Goal: Task Accomplishment & Management: Manage account settings

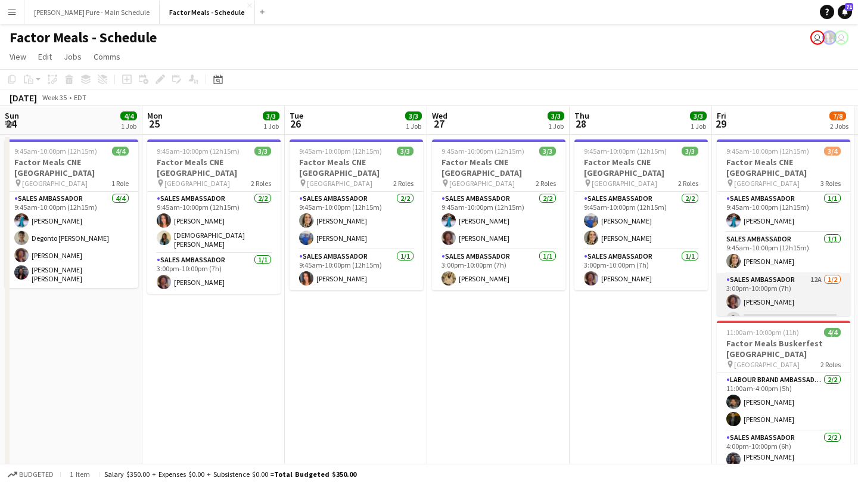
scroll to position [0, 382]
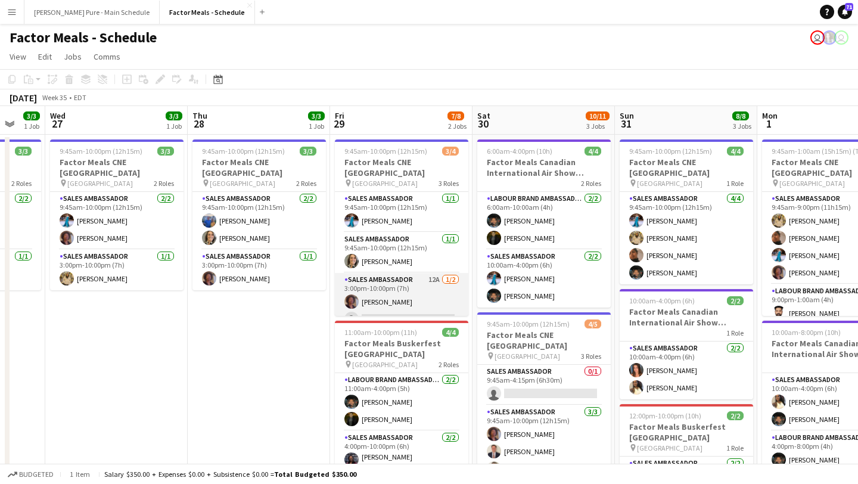
click at [411, 303] on app-card-role "Sales Ambassador 12A 1/2 3:00pm-10:00pm (7h) Destiny Kondell single-neutral-act…" at bounding box center [402, 302] width 134 height 58
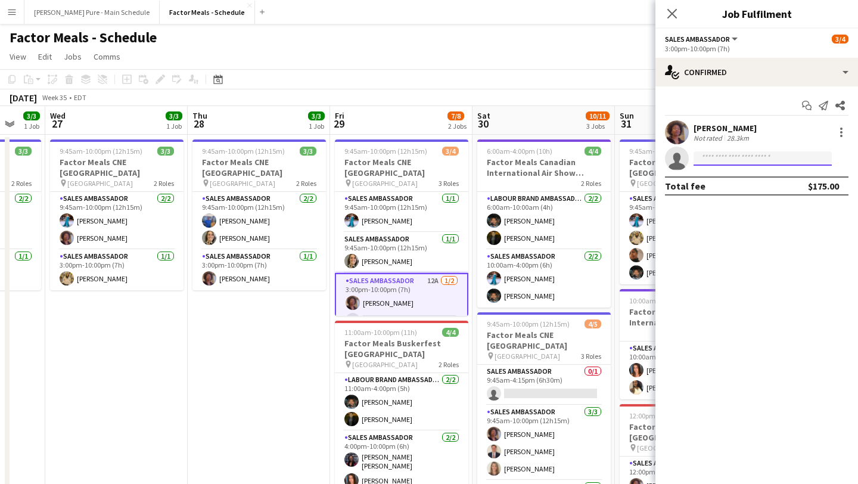
click at [750, 152] on input at bounding box center [763, 158] width 138 height 14
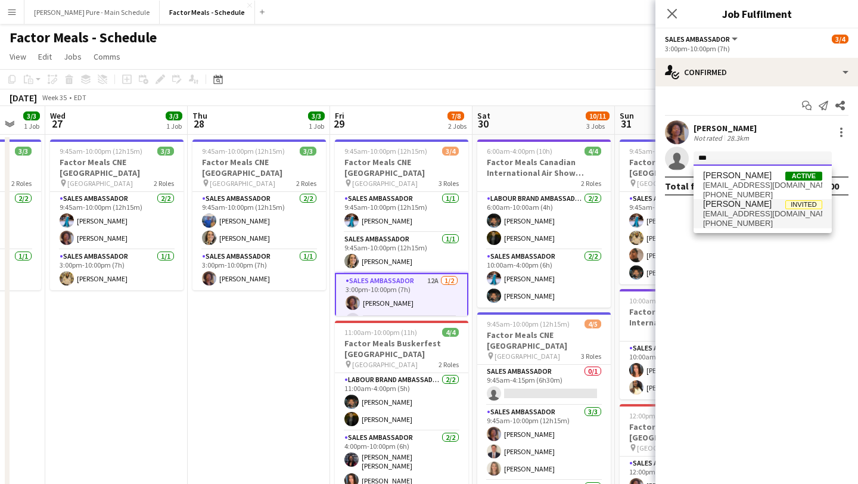
type input "***"
click at [749, 224] on span "[PHONE_NUMBER]" at bounding box center [762, 224] width 119 height 10
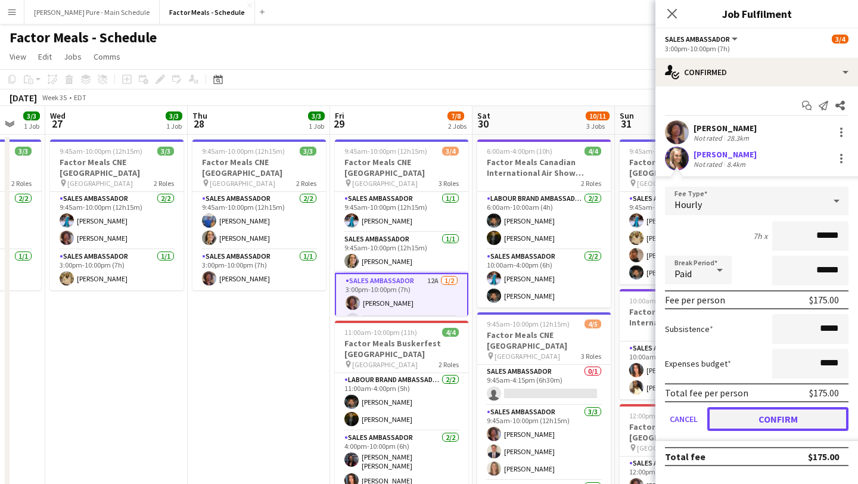
click at [780, 418] on button "Confirm" at bounding box center [777, 419] width 141 height 24
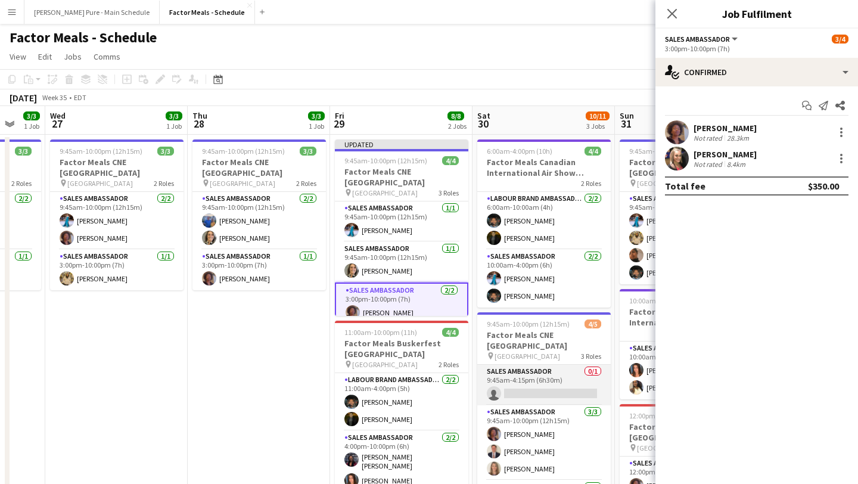
scroll to position [21, 0]
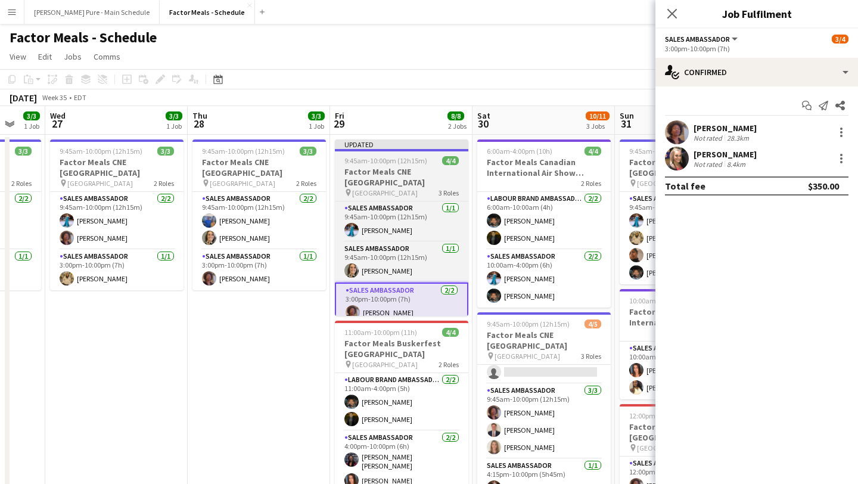
click at [424, 163] on span "9:45am-10:00pm (12h15m)" at bounding box center [386, 160] width 83 height 9
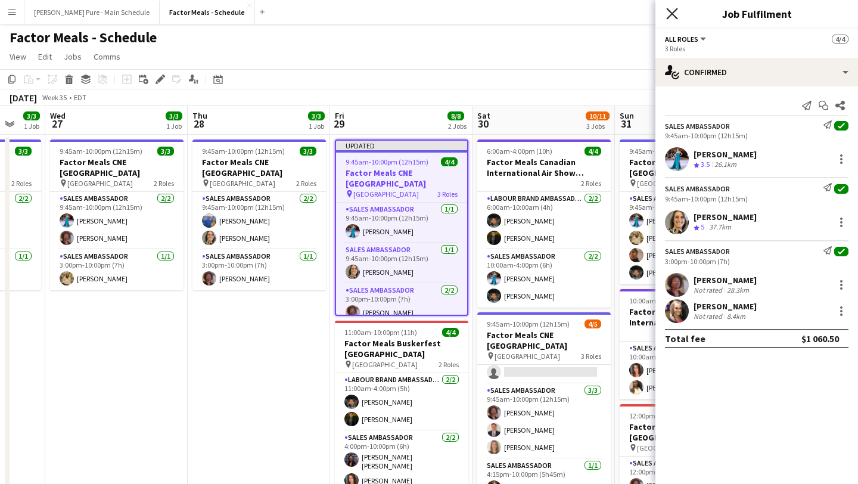
click at [673, 8] on icon "Close pop-in" at bounding box center [671, 13] width 11 height 11
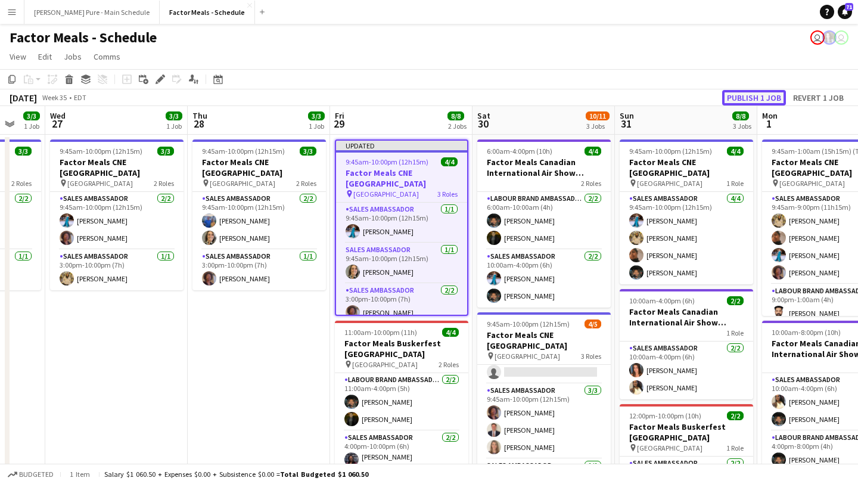
click at [767, 95] on button "Publish 1 job" at bounding box center [754, 97] width 64 height 15
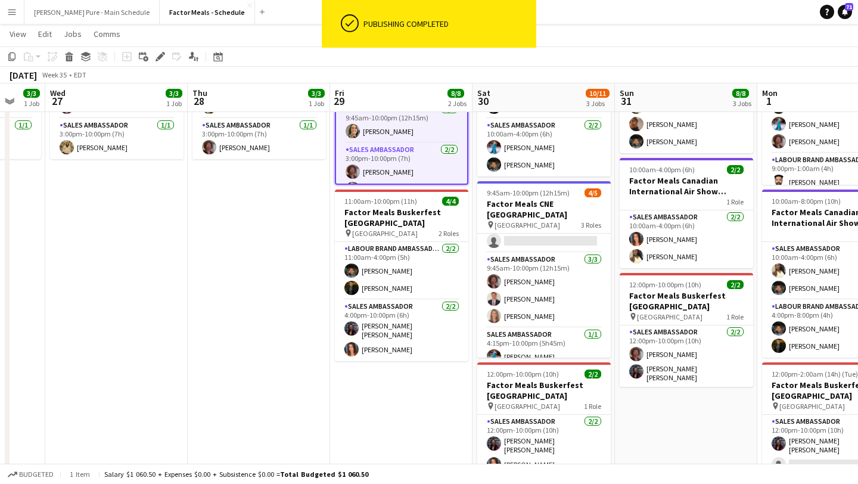
scroll to position [0, 0]
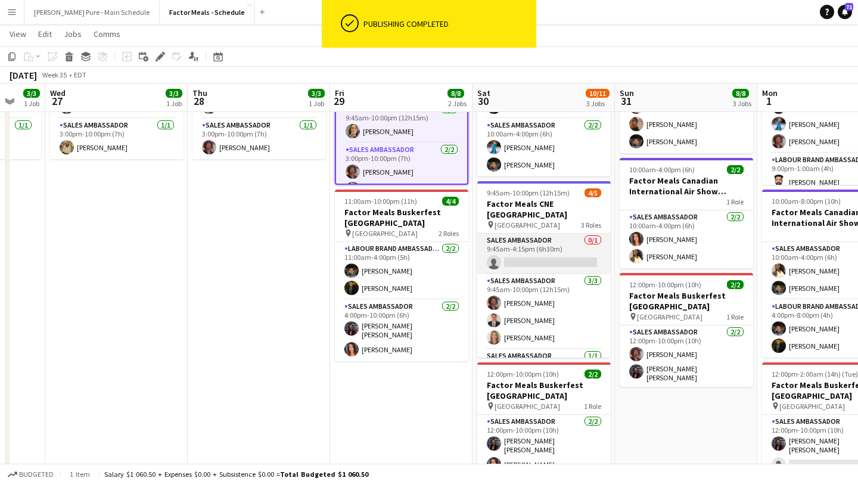
click at [538, 244] on app-card-role "Sales Ambassador 0/1 9:45am-4:15pm (6h30m) single-neutral-actions" at bounding box center [544, 254] width 134 height 41
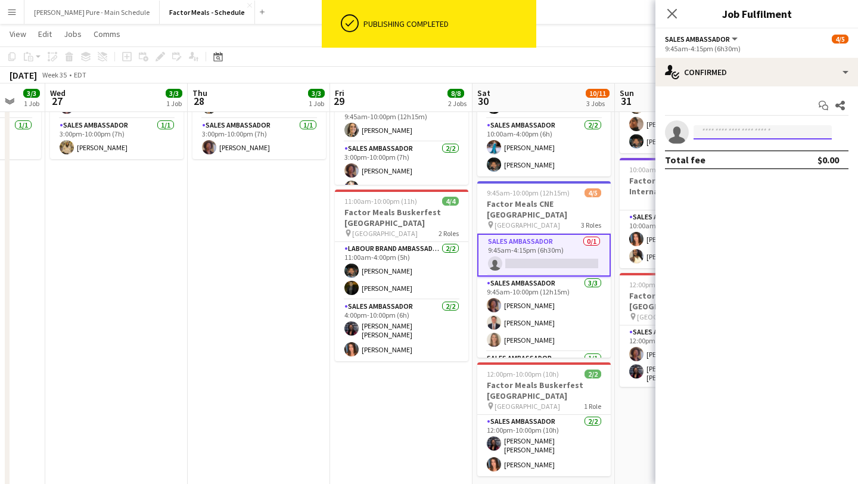
click at [741, 130] on input at bounding box center [763, 132] width 138 height 14
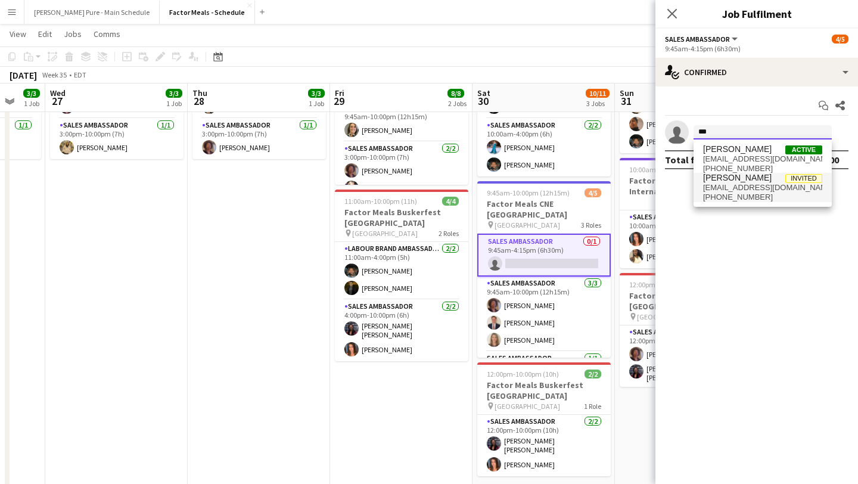
type input "***"
click at [730, 190] on span "[EMAIL_ADDRESS][DOMAIN_NAME]" at bounding box center [762, 188] width 119 height 10
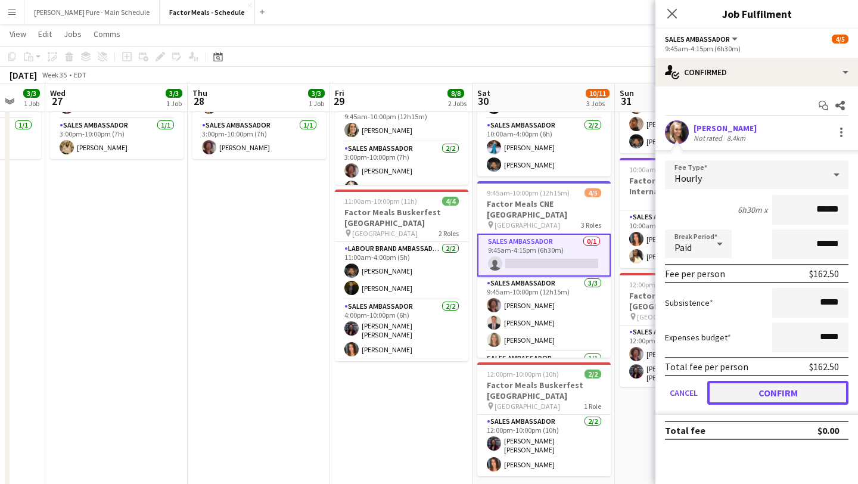
click at [796, 398] on button "Confirm" at bounding box center [777, 393] width 141 height 24
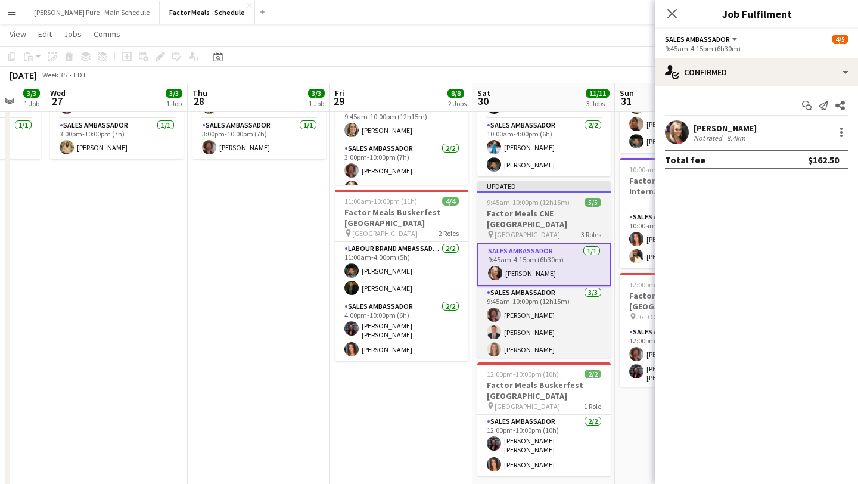
click at [536, 210] on h3 "Factor Meals CNE [GEOGRAPHIC_DATA]" at bounding box center [544, 218] width 134 height 21
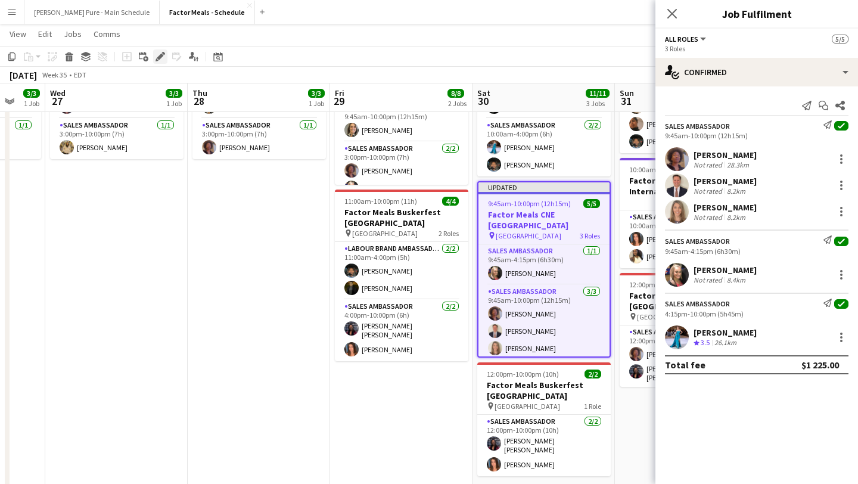
click at [157, 52] on icon "Edit" at bounding box center [161, 57] width 10 height 10
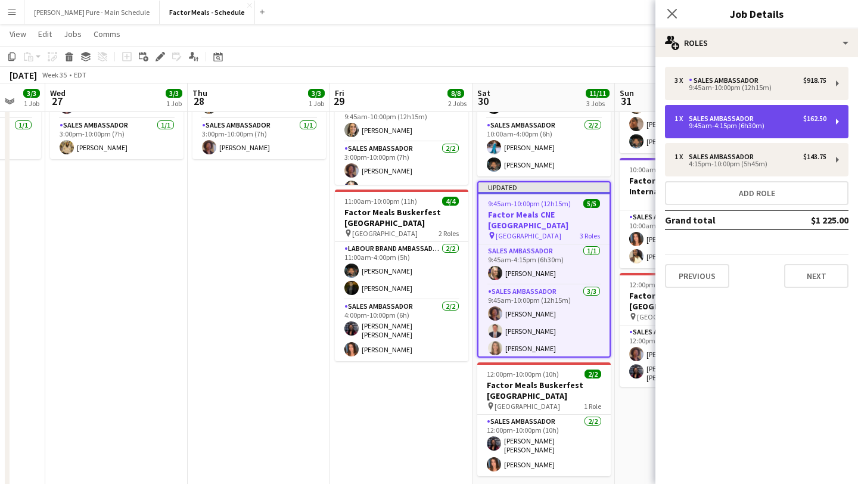
click at [753, 126] on div "9:45am-4:15pm (6h30m)" at bounding box center [751, 126] width 152 height 6
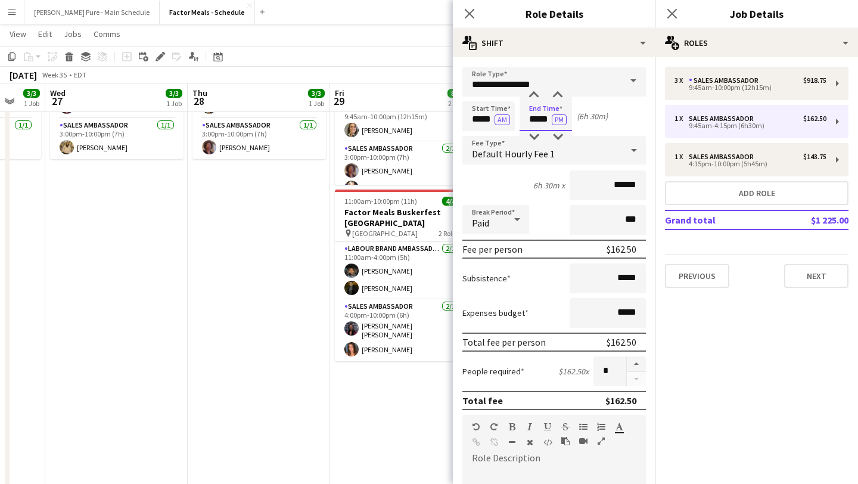
click at [543, 107] on input "*****" at bounding box center [546, 116] width 52 height 30
click at [536, 92] on div at bounding box center [534, 95] width 24 height 12
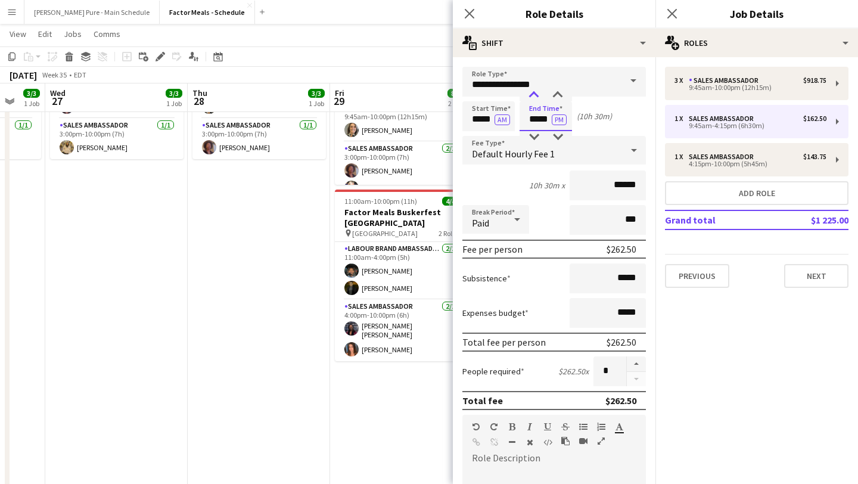
click at [536, 92] on div at bounding box center [534, 95] width 24 height 12
type input "*****"
click at [560, 141] on div at bounding box center [558, 137] width 24 height 12
click at [672, 19] on app-icon "Close pop-in" at bounding box center [672, 13] width 17 height 17
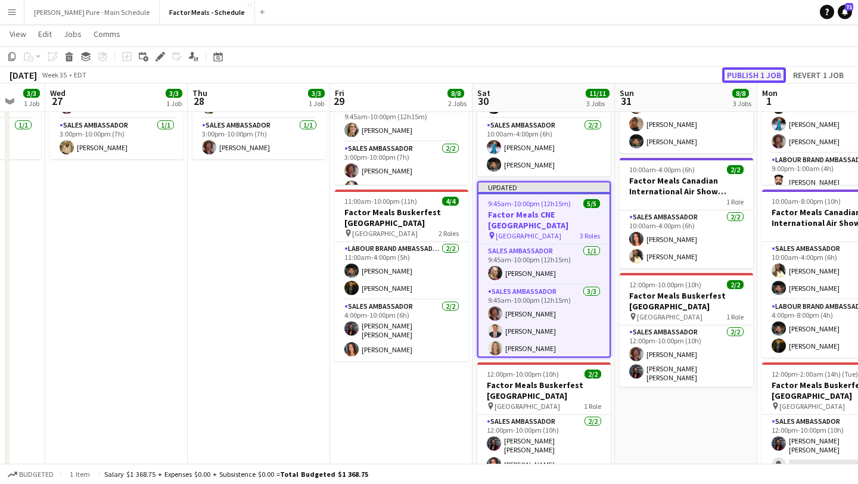
click at [749, 72] on button "Publish 1 job" at bounding box center [754, 74] width 64 height 15
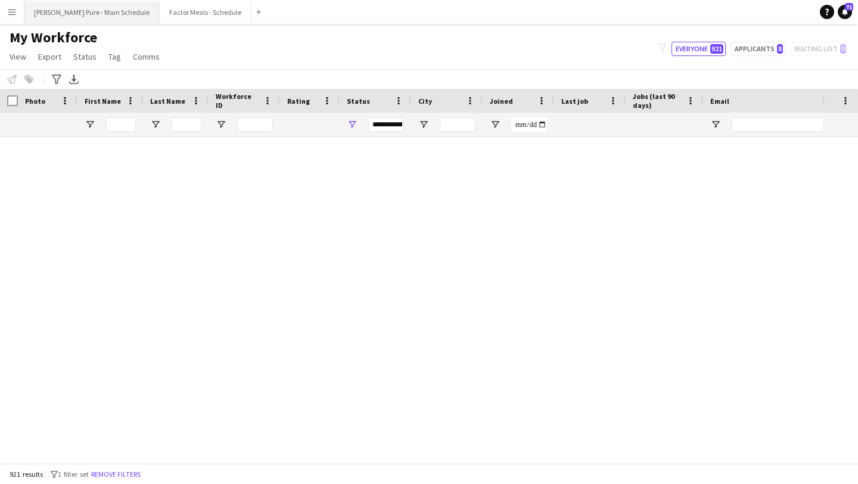
scroll to position [1770, 0]
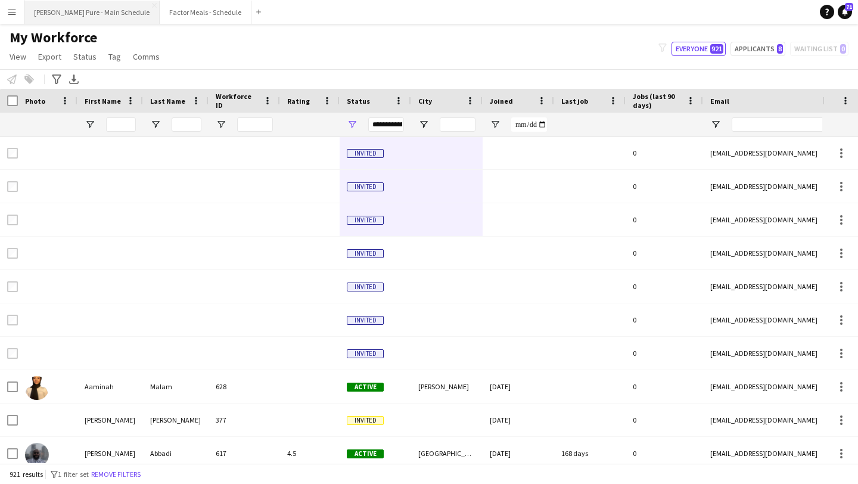
click at [66, 15] on button "Simon Pure - Main Schedule Close" at bounding box center [91, 12] width 135 height 23
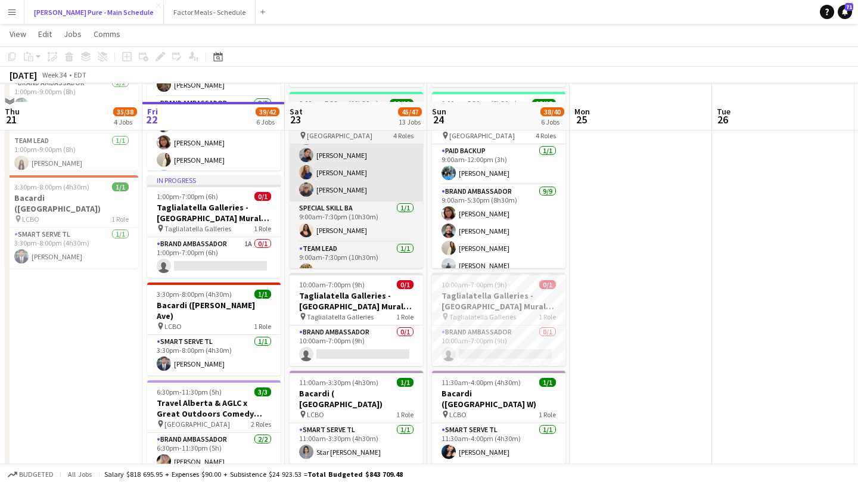
scroll to position [549, 0]
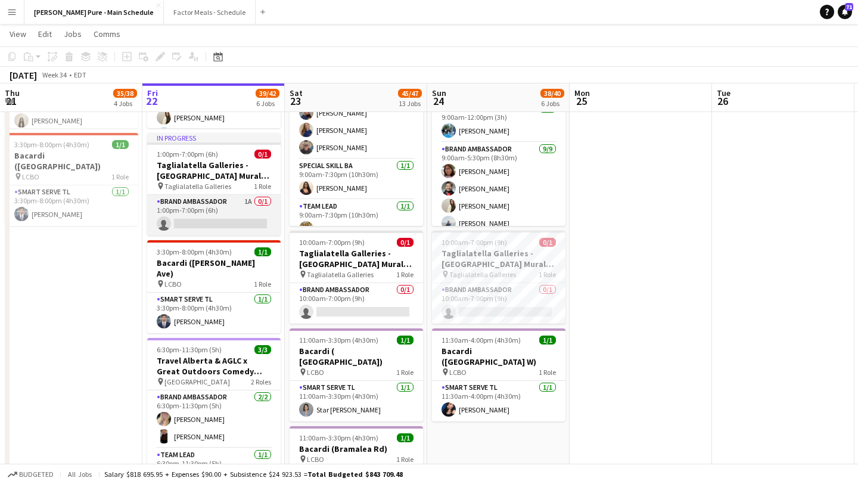
click at [249, 218] on app-card-role "Brand Ambassador 1A 0/1 1:00pm-7:00pm (6h) single-neutral-actions" at bounding box center [214, 215] width 134 height 41
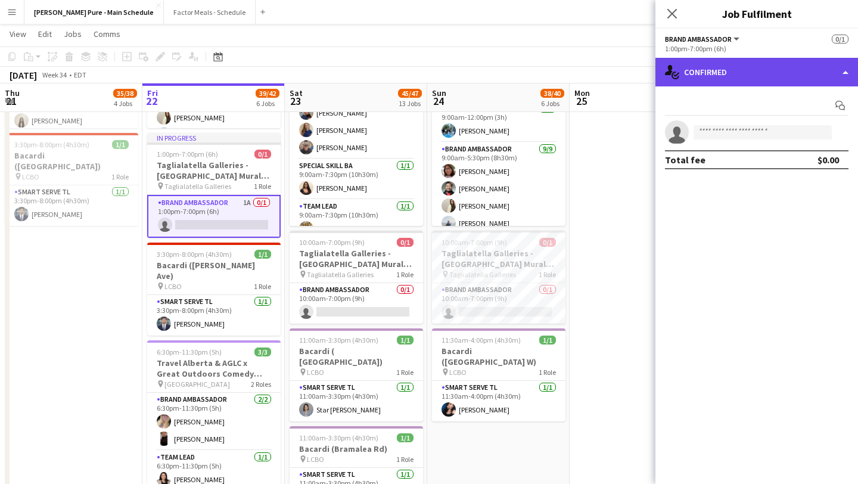
click at [826, 76] on div "single-neutral-actions-check-2 Confirmed" at bounding box center [757, 72] width 203 height 29
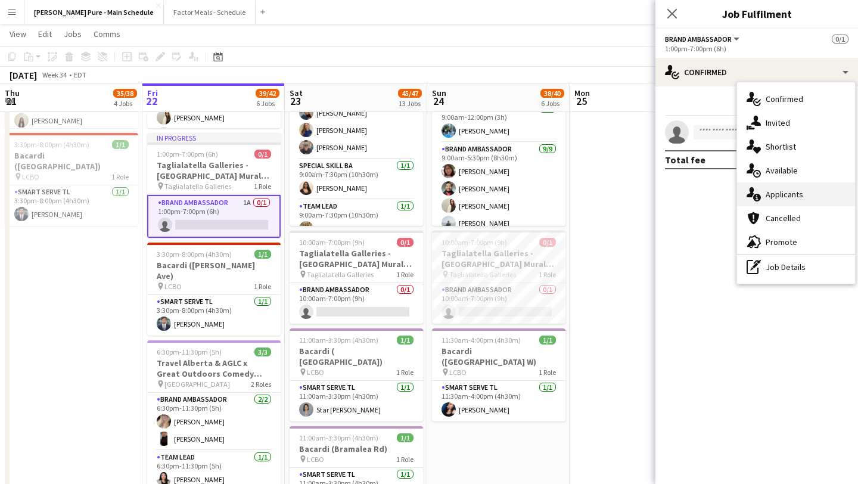
click at [814, 187] on div "single-neutral-actions-information Applicants" at bounding box center [796, 194] width 118 height 24
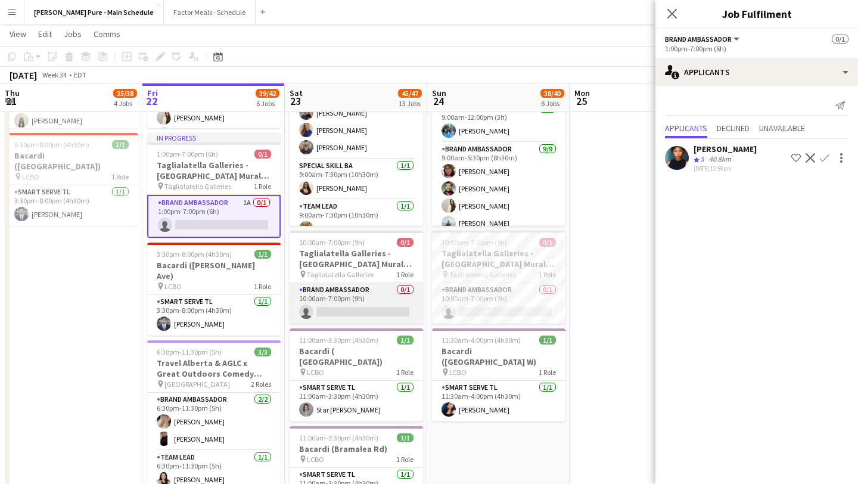
click at [385, 300] on app-card-role "Brand Ambassador 0/1 10:00am-7:00pm (9h) single-neutral-actions" at bounding box center [357, 303] width 134 height 41
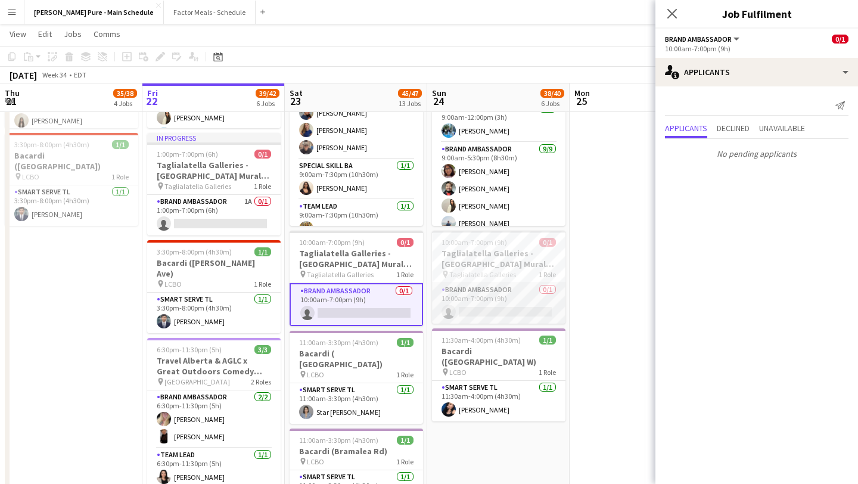
click at [495, 309] on app-card-role "Brand Ambassador 0/1 10:00am-7:00pm (9h) single-neutral-actions" at bounding box center [499, 303] width 134 height 41
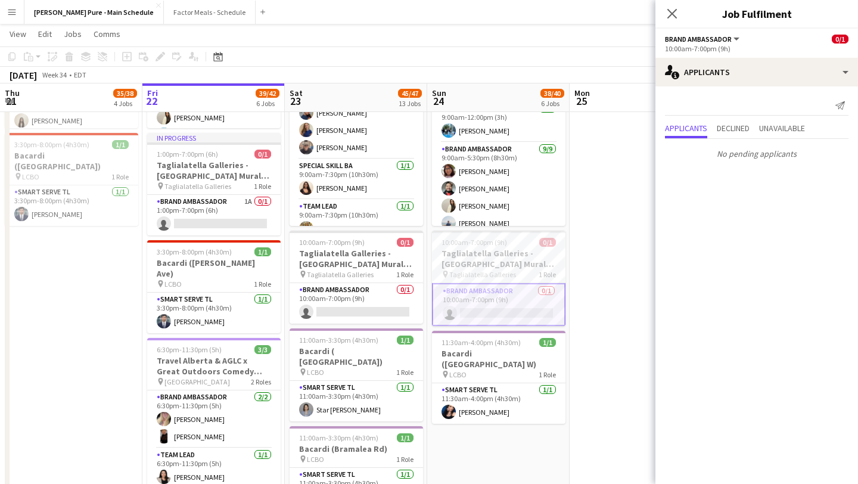
click at [604, 208] on app-date-cell at bounding box center [641, 362] width 142 height 1554
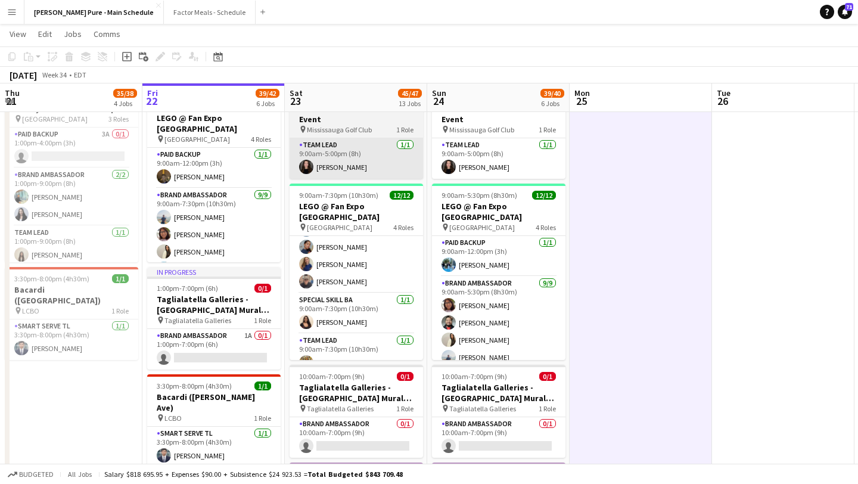
scroll to position [0, 0]
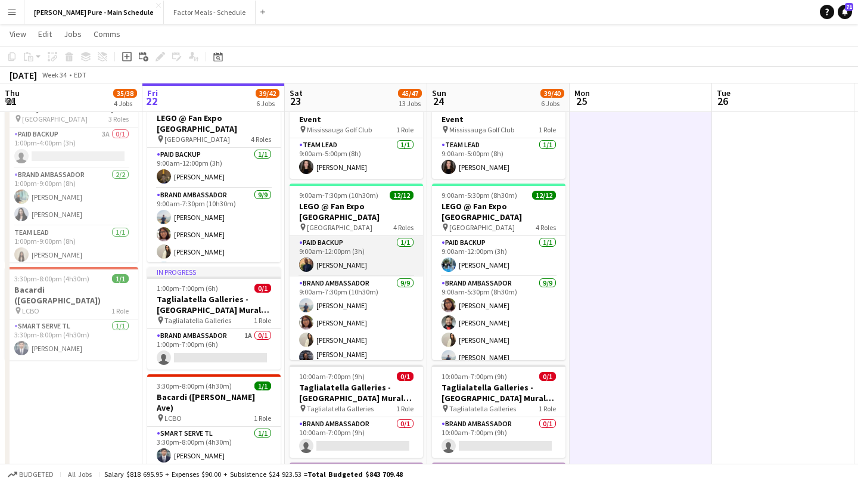
click at [365, 246] on app-card-role "Paid Backup 1/1 9:00am-12:00pm (3h) Alan Niles" at bounding box center [357, 256] width 134 height 41
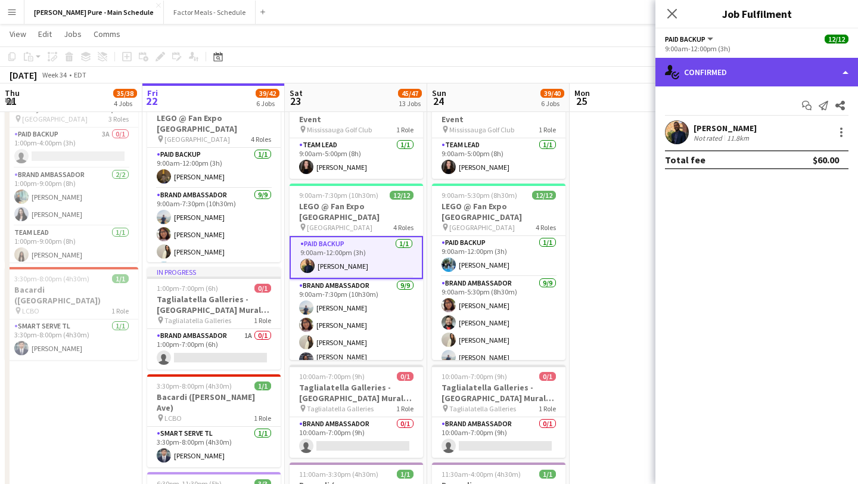
click at [805, 76] on div "single-neutral-actions-check-2 Confirmed" at bounding box center [757, 72] width 203 height 29
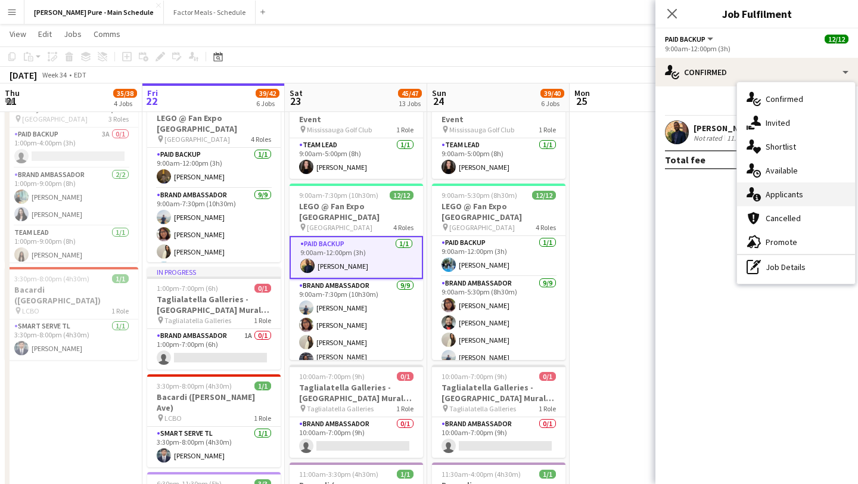
click at [825, 203] on div "single-neutral-actions-information Applicants" at bounding box center [796, 194] width 118 height 24
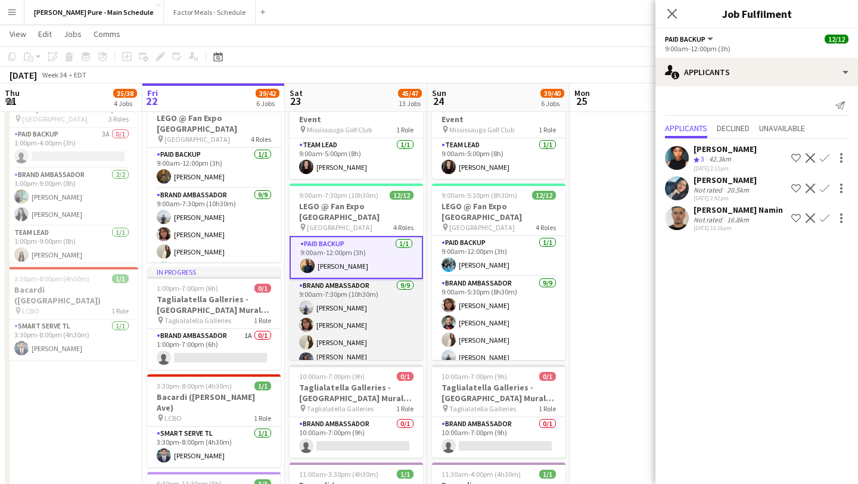
click at [362, 306] on app-card-role "Brand Ambassador 9/9 9:00am-7:30pm (10h30m) Chirag Ghotikar Shakira Vawda Fara …" at bounding box center [357, 370] width 134 height 182
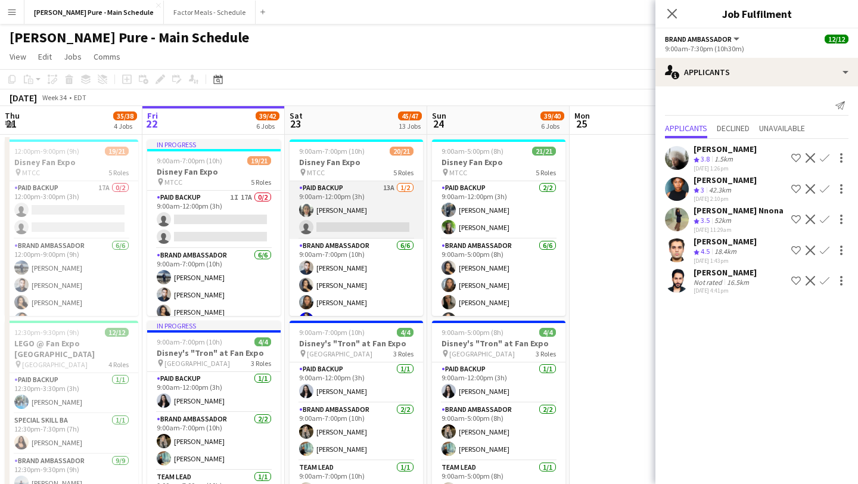
click at [348, 218] on app-card-role "Paid Backup 13A 1/2 9:00am-12:00pm (3h) Jennifer Chuk single-neutral-actions" at bounding box center [357, 210] width 134 height 58
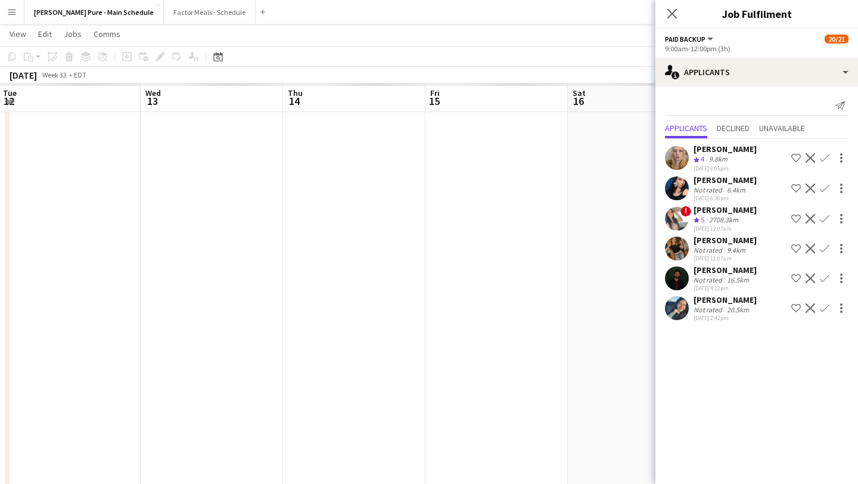
scroll to position [0, 292]
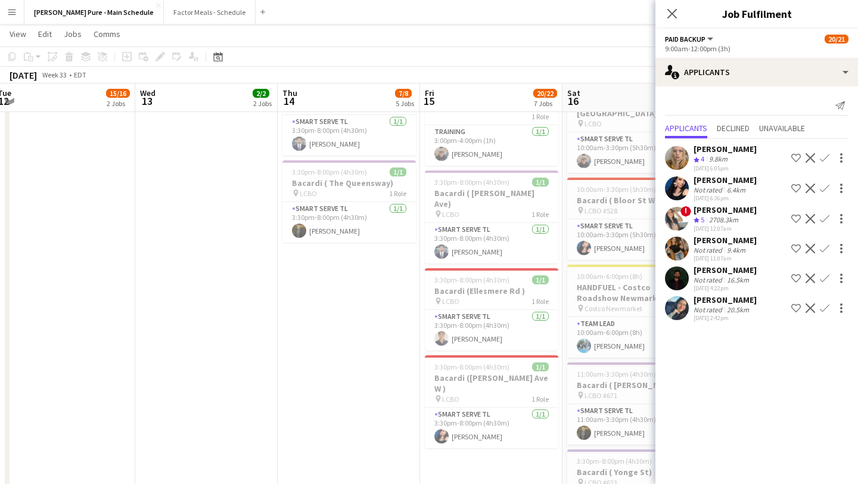
click at [679, 15] on div "Close pop-in" at bounding box center [672, 13] width 33 height 27
click at [674, 3] on div "Close pop-in" at bounding box center [672, 13] width 33 height 27
click at [672, 18] on icon "Close pop-in" at bounding box center [673, 14] width 10 height 10
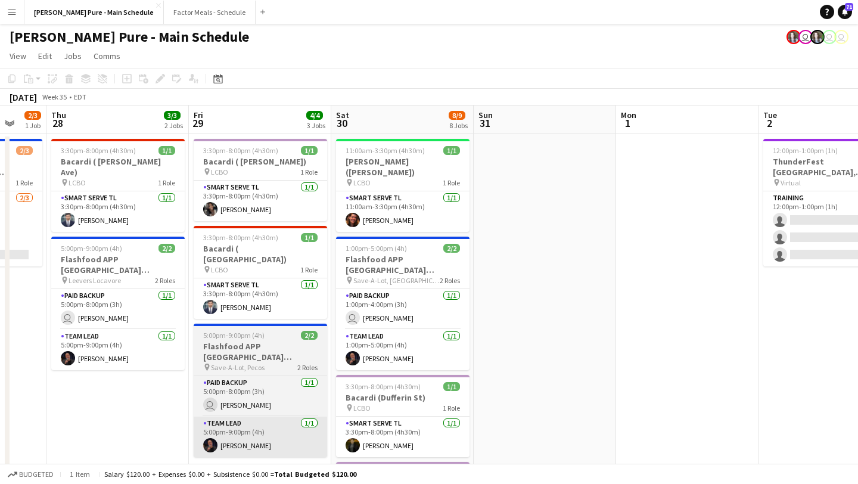
scroll to position [0, 340]
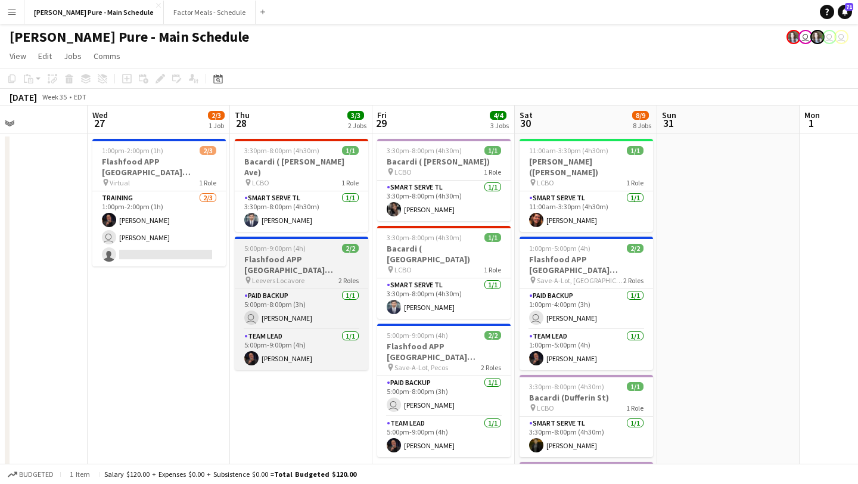
click at [281, 244] on span "5:00pm-9:00pm (4h)" at bounding box center [274, 248] width 61 height 9
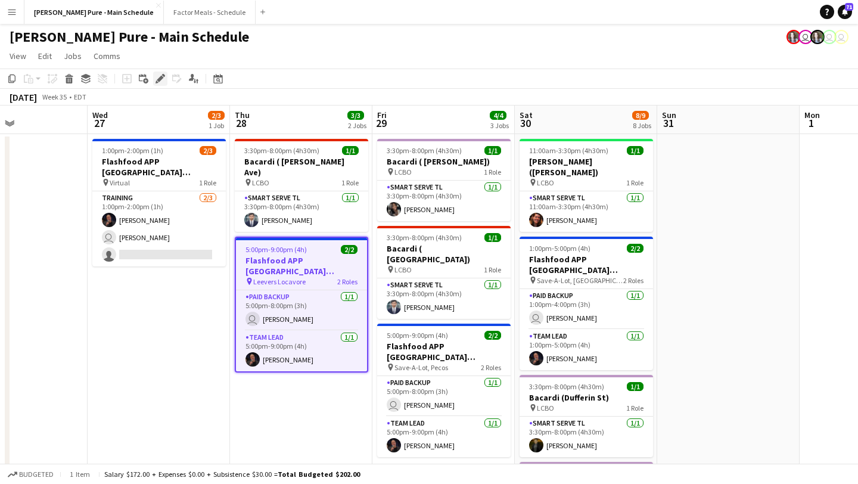
click at [162, 79] on icon "Edit" at bounding box center [161, 79] width 10 height 10
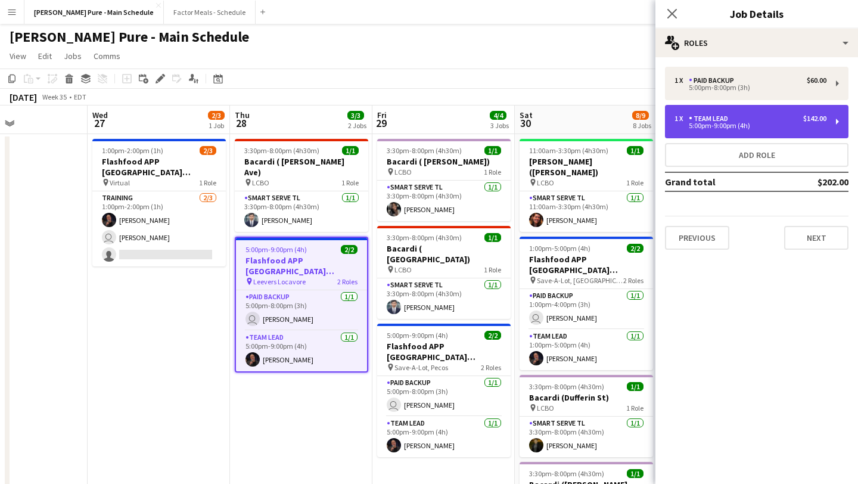
click at [788, 123] on div "5:00pm-9:00pm (4h)" at bounding box center [751, 126] width 152 height 6
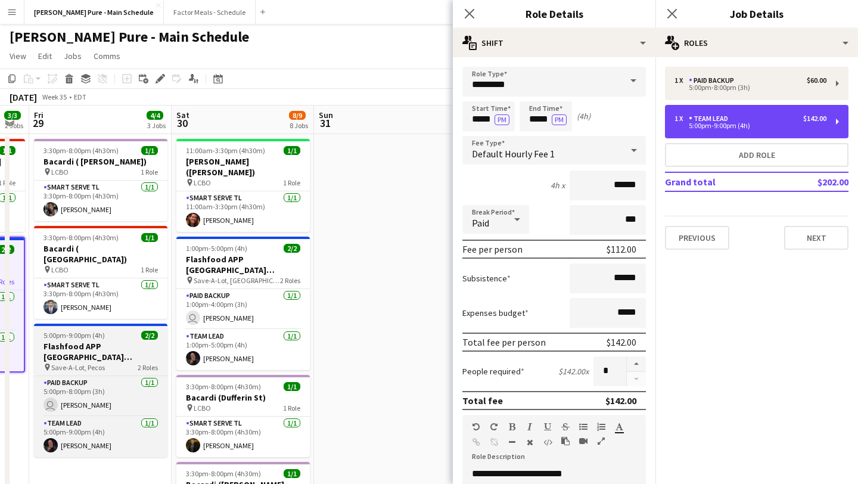
scroll to position [0, 427]
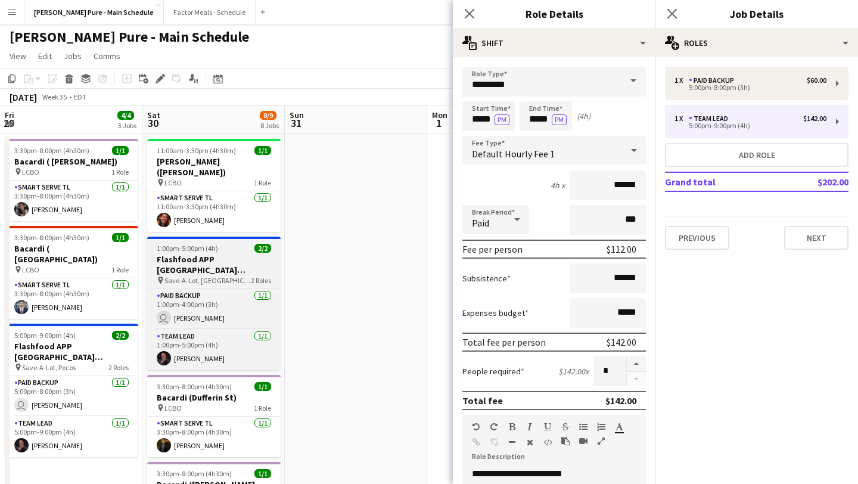
click at [209, 276] on span "Save-A-Lot, Leetsdale" at bounding box center [208, 280] width 86 height 9
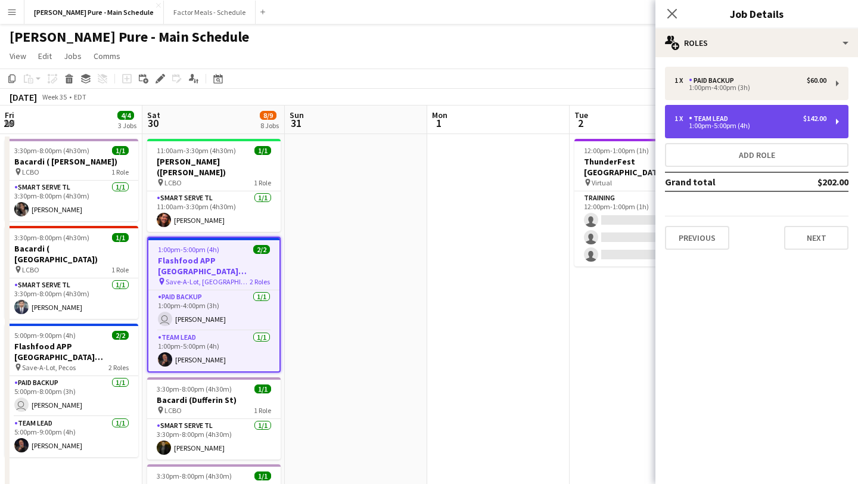
click at [715, 118] on div "Team Lead" at bounding box center [711, 118] width 44 height 8
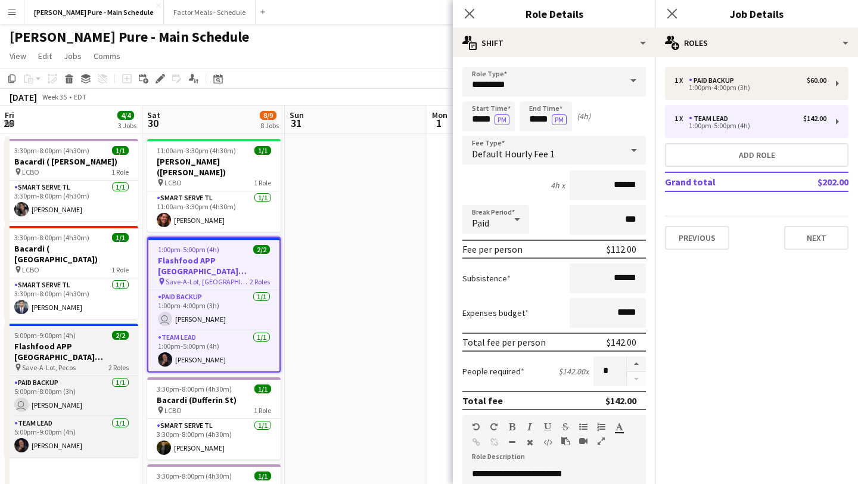
click at [91, 341] on h3 "Flashfood APP USA Denver, CO" at bounding box center [72, 351] width 134 height 21
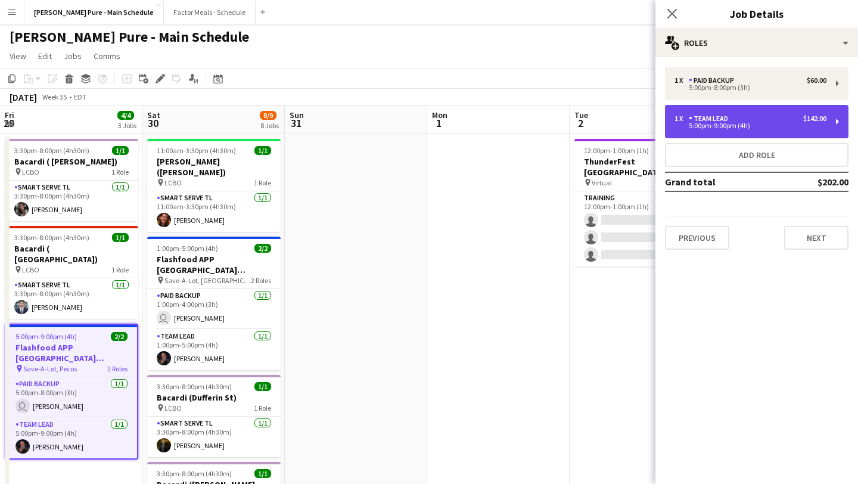
click at [782, 137] on div "1 x Team Lead $142.00 5:00pm-9:00pm (4h)" at bounding box center [757, 121] width 184 height 33
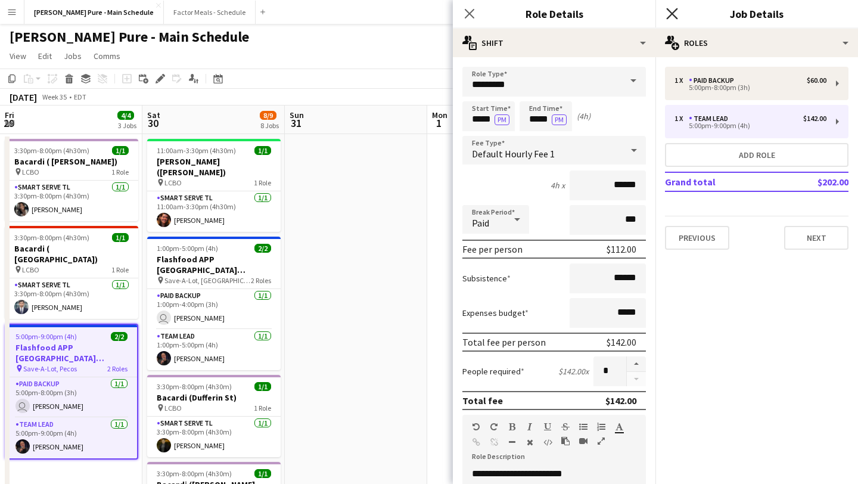
click at [674, 10] on icon "Close pop-in" at bounding box center [671, 13] width 11 height 11
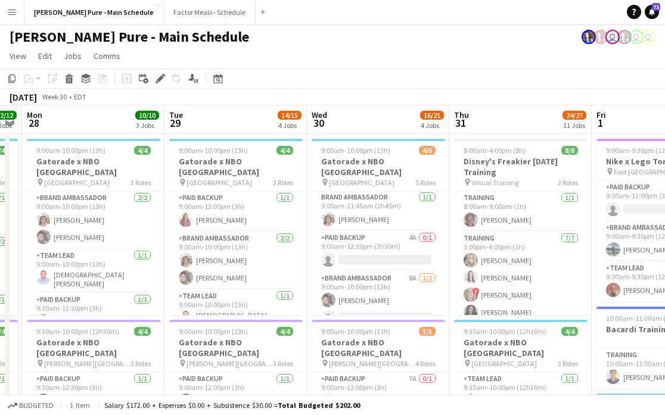
scroll to position [0, 270]
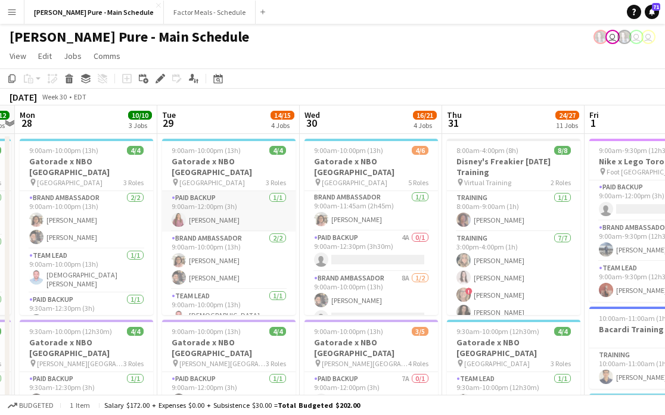
click at [178, 213] on app-user-avatar at bounding box center [179, 220] width 14 height 14
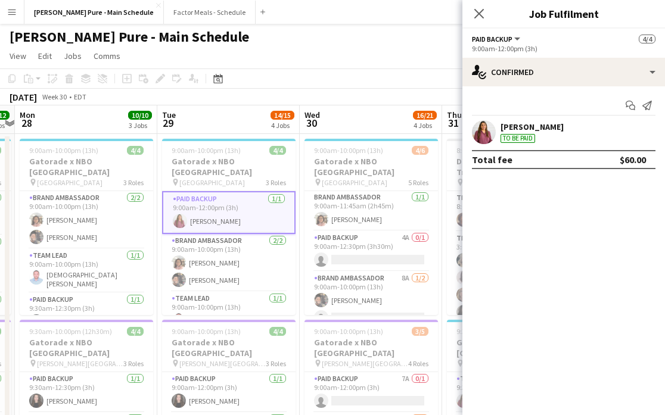
click at [485, 126] on app-user-avatar at bounding box center [484, 132] width 24 height 24
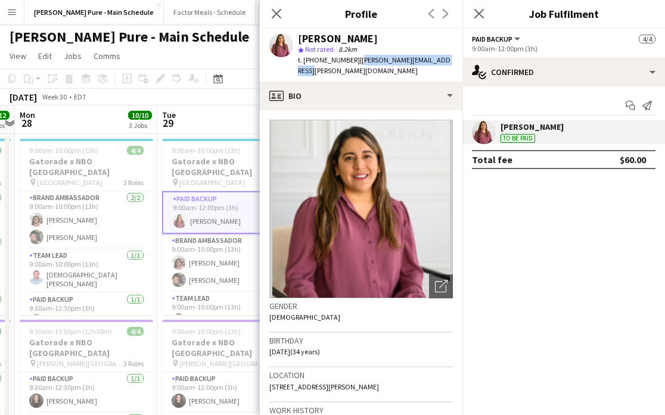
drag, startPoint x: 350, startPoint y: 60, endPoint x: 446, endPoint y: 58, distance: 96.0
click at [448, 60] on span "| pamela.mondragon@outlook.com" at bounding box center [374, 65] width 153 height 20
drag, startPoint x: 311, startPoint y: 69, endPoint x: 288, endPoint y: 70, distance: 22.1
click at [288, 70] on div "Pamela Mondragon star Not rated 8.2km t. +15147992396 | pamela.mondragon@outloo…" at bounding box center [361, 55] width 203 height 53
click at [483, 11] on icon "Close pop-in" at bounding box center [478, 13] width 11 height 11
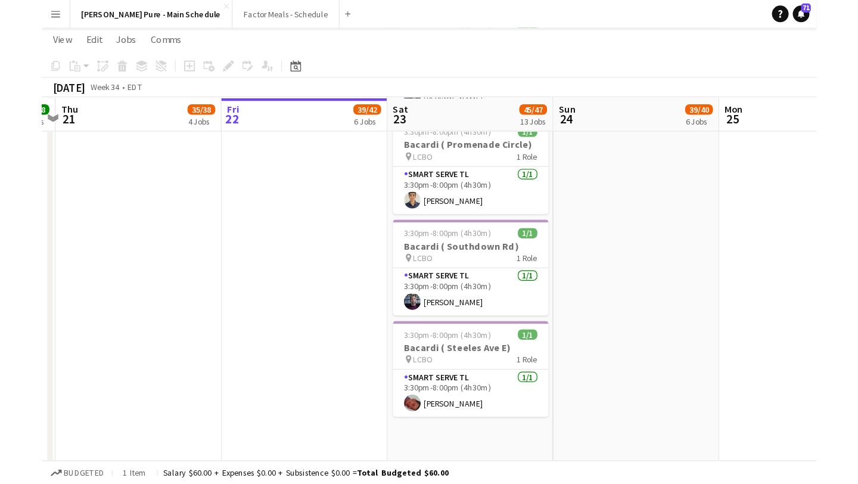
scroll to position [1237, 0]
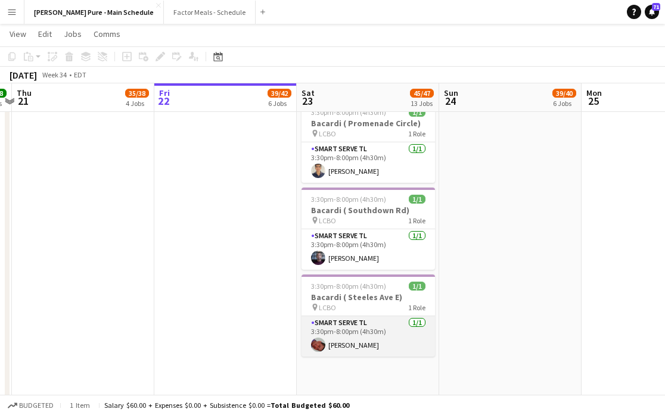
click at [315, 338] on app-user-avatar at bounding box center [318, 345] width 14 height 14
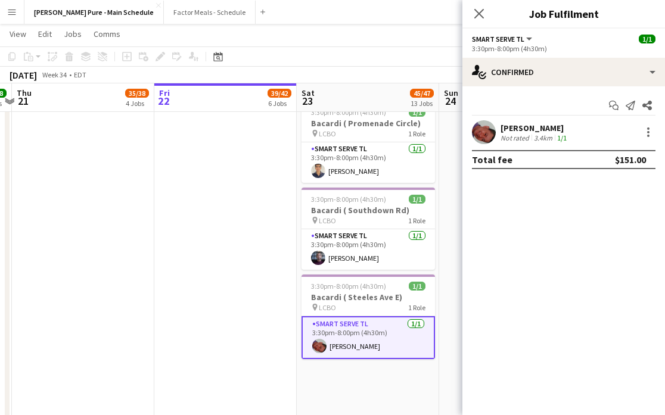
click at [482, 131] on app-user-avatar at bounding box center [484, 132] width 24 height 24
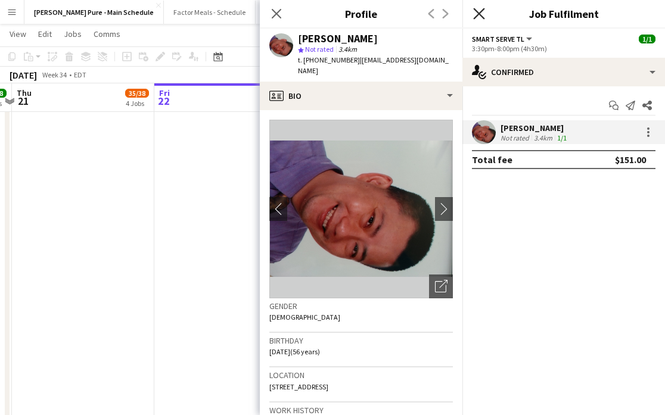
click at [483, 17] on icon at bounding box center [478, 13] width 11 height 11
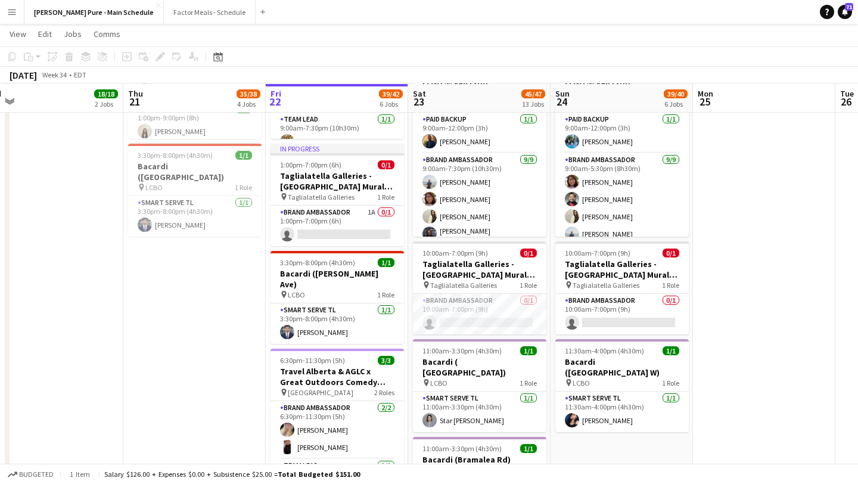
scroll to position [541, 0]
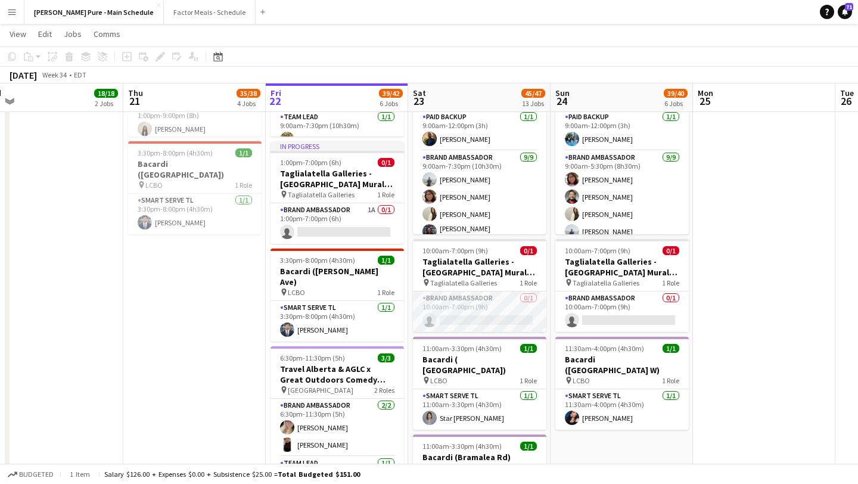
click at [483, 322] on app-card-role "Brand Ambassador 0/1 10:00am-7:00pm (9h) single-neutral-actions" at bounding box center [480, 311] width 134 height 41
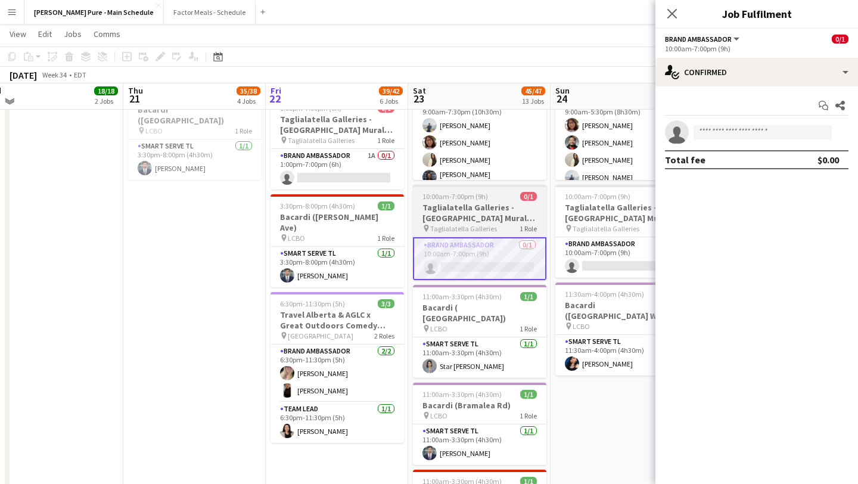
scroll to position [584, 0]
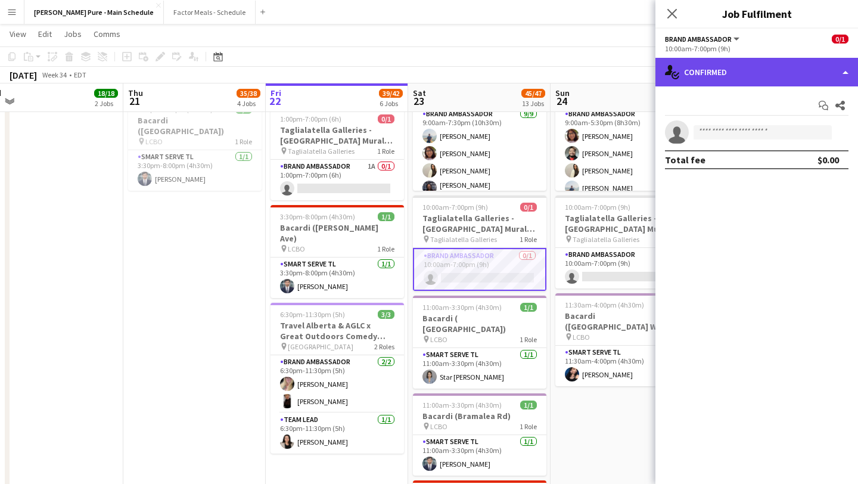
click at [792, 61] on div "single-neutral-actions-check-2 Confirmed" at bounding box center [757, 72] width 203 height 29
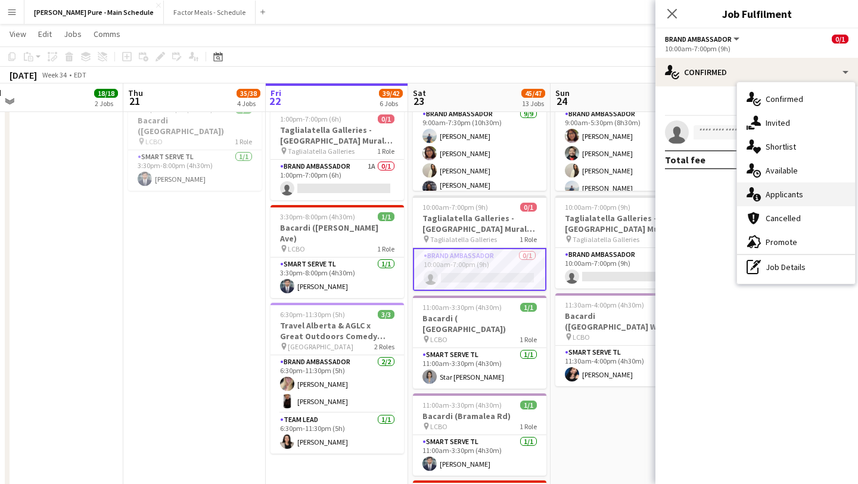
click at [802, 198] on div "single-neutral-actions-information Applicants" at bounding box center [796, 194] width 118 height 24
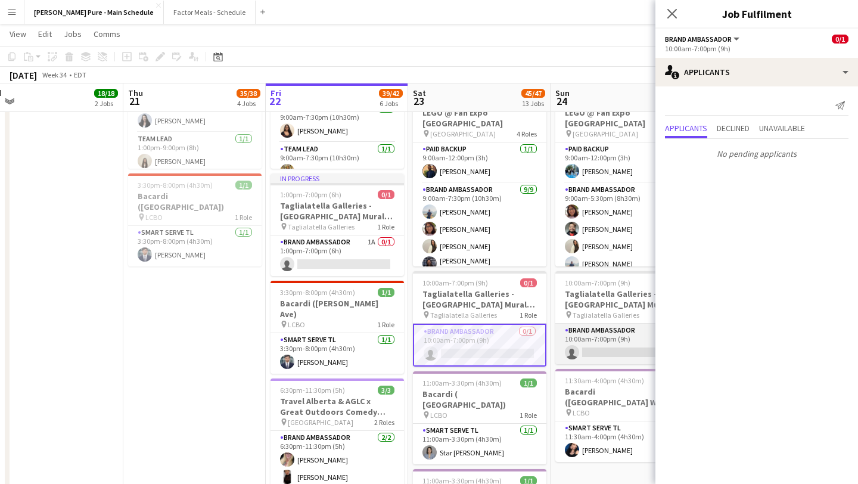
scroll to position [0, 303]
click at [609, 337] on app-card-role "Brand Ambassador 0/1 10:00am-7:00pm (9h) single-neutral-actions" at bounding box center [623, 344] width 134 height 41
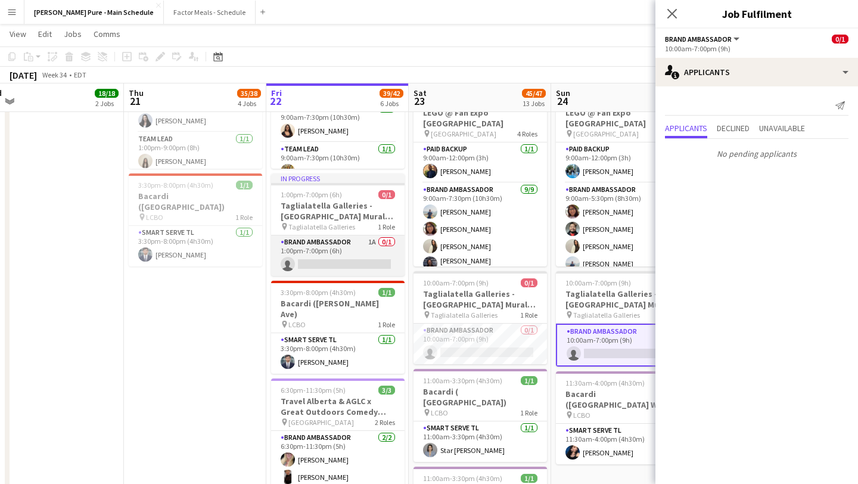
click at [312, 253] on app-card-role "Brand Ambassador 1A 0/1 1:00pm-7:00pm (6h) single-neutral-actions" at bounding box center [338, 255] width 134 height 41
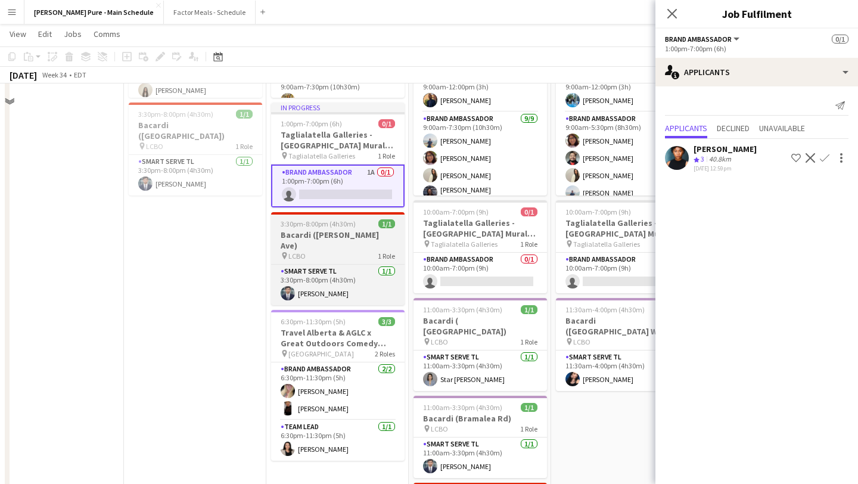
scroll to position [583, 0]
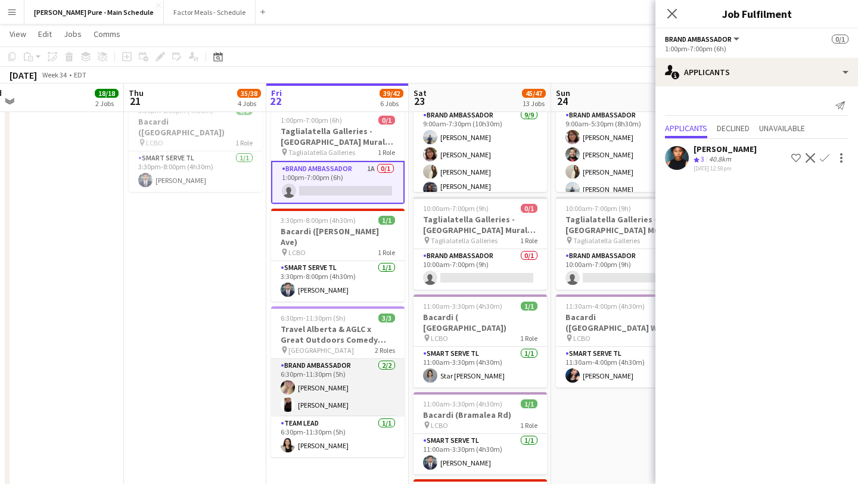
click at [296, 375] on app-card-role "Brand Ambassador 2/2 6:30pm-11:30pm (5h) Andrea Arnold Lindsay McKay" at bounding box center [338, 388] width 134 height 58
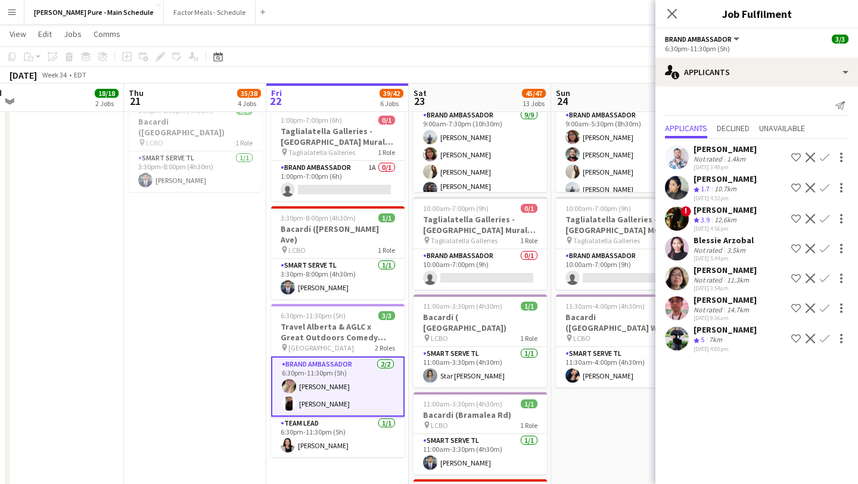
click at [300, 375] on app-card-role "Brand Ambassador 2/2 6:30pm-11:30pm (5h) Andrea Arnold Lindsay McKay" at bounding box center [338, 386] width 134 height 60
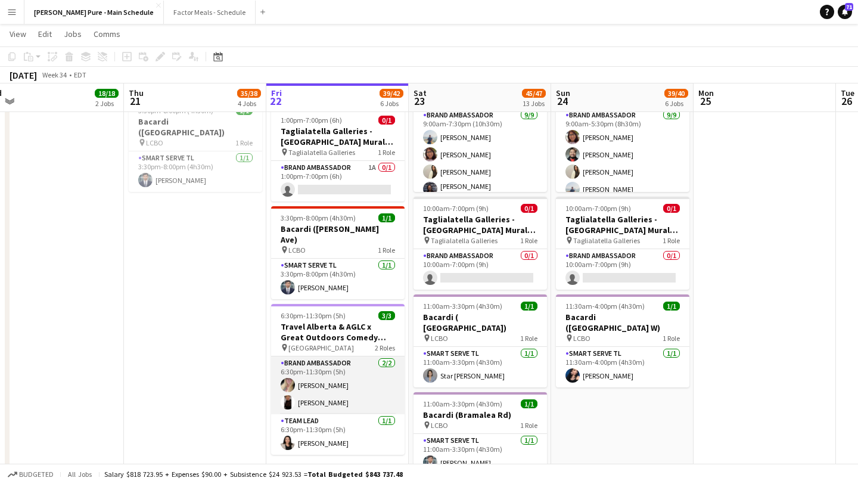
click at [306, 380] on app-card-role "Brand Ambassador 2/2 6:30pm-11:30pm (5h) Andrea Arnold Lindsay McKay" at bounding box center [338, 385] width 134 height 58
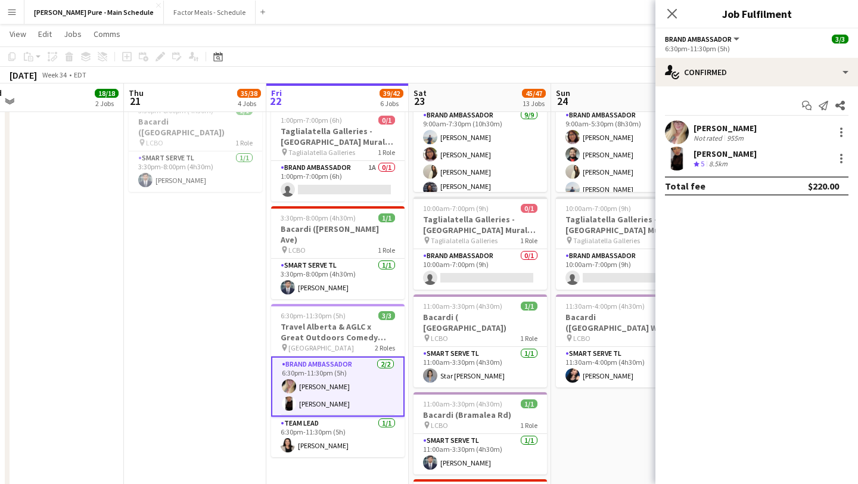
click at [674, 132] on app-user-avatar at bounding box center [677, 132] width 24 height 24
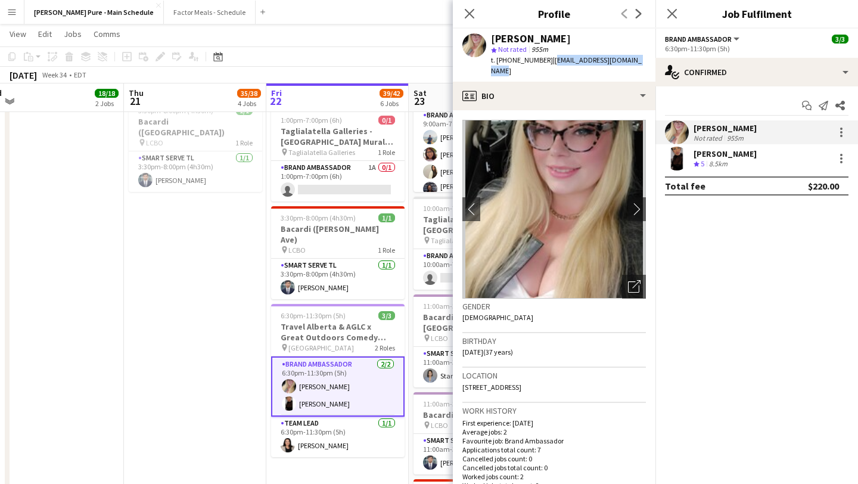
drag, startPoint x: 640, startPoint y: 62, endPoint x: 550, endPoint y: 66, distance: 90.7
click at [550, 66] on div "Andrea Arnold star Not rated 955m t. +1403-437-8448 | andreajeanarnold@gmail.com" at bounding box center [554, 55] width 203 height 53
copy span "andreajeanarnold@gmail.com"
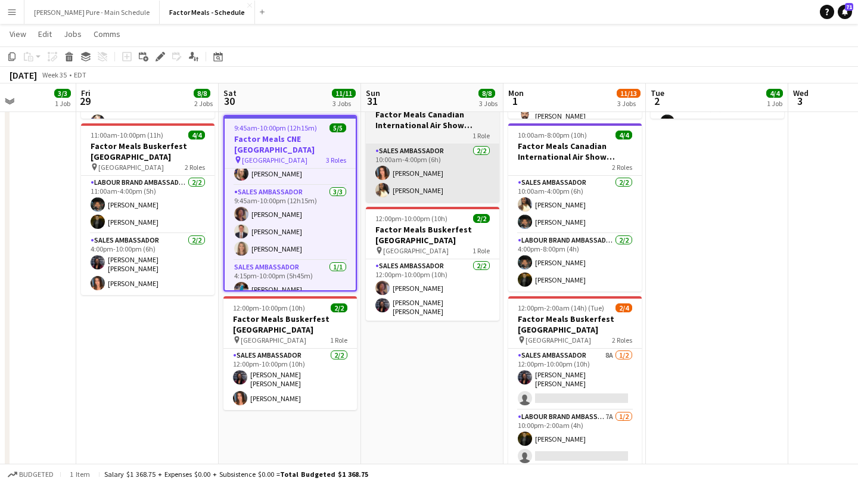
scroll to position [222, 0]
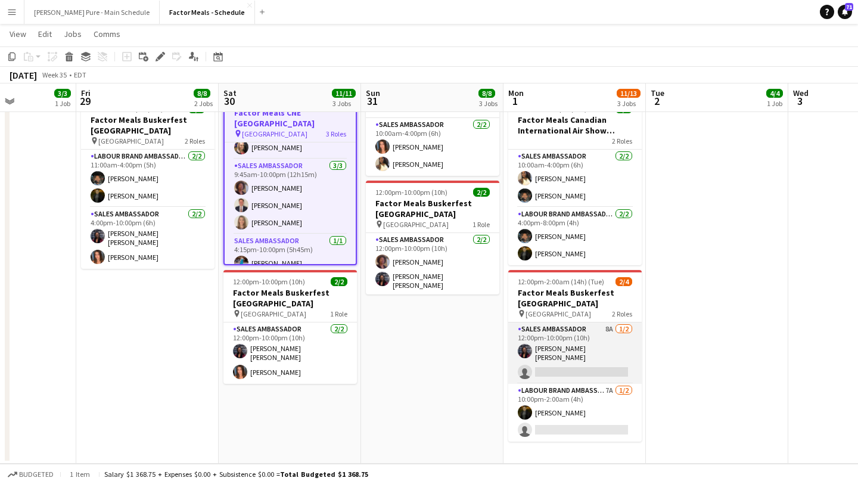
click at [562, 361] on app-card-role "Sales Ambassador 8A [DATE] 12:00pm-10:00pm (10h) [PERSON_NAME] [PERSON_NAME] si…" at bounding box center [575, 352] width 134 height 61
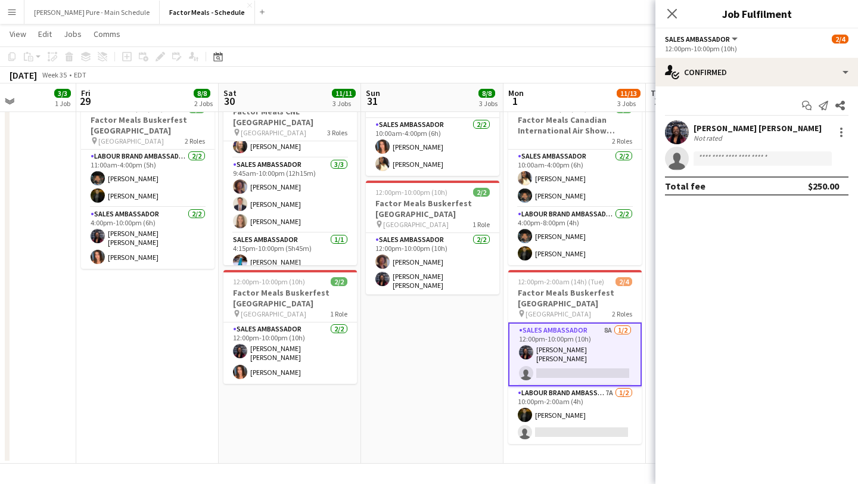
scroll to position [21, 0]
click at [735, 156] on input at bounding box center [763, 158] width 138 height 14
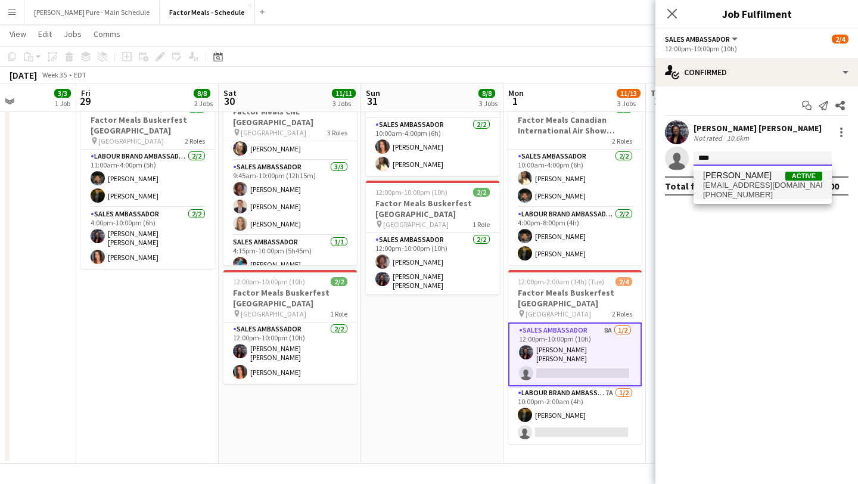
type input "****"
click at [737, 186] on span "[EMAIL_ADDRESS][DOMAIN_NAME]" at bounding box center [762, 186] width 119 height 10
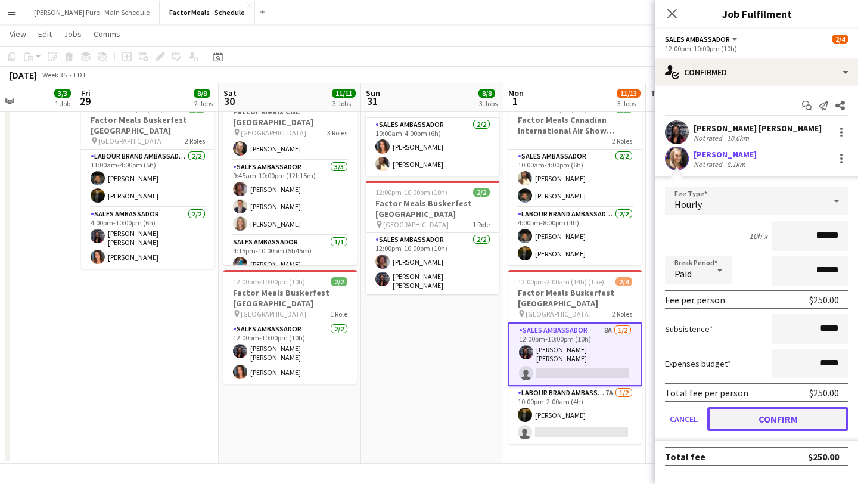
click at [772, 418] on button "Confirm" at bounding box center [777, 419] width 141 height 24
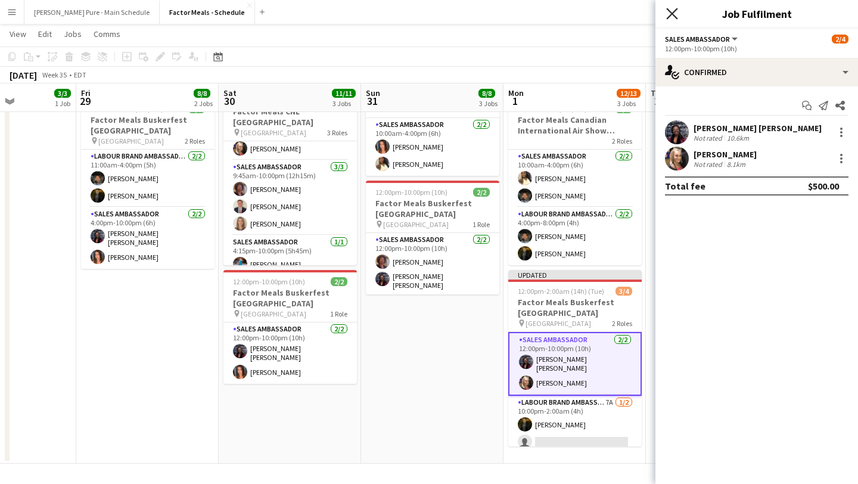
click at [669, 16] on icon at bounding box center [671, 13] width 11 height 11
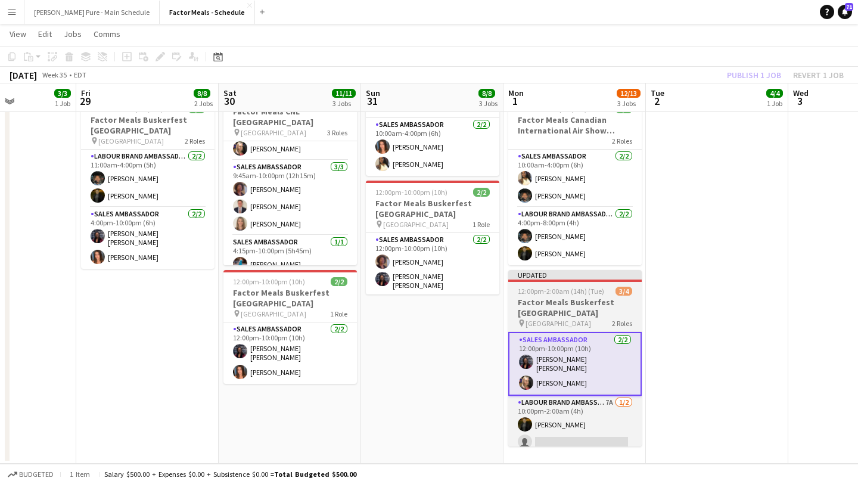
click at [579, 292] on span "12:00pm-2:00am (14h) (Tue)" at bounding box center [561, 291] width 86 height 9
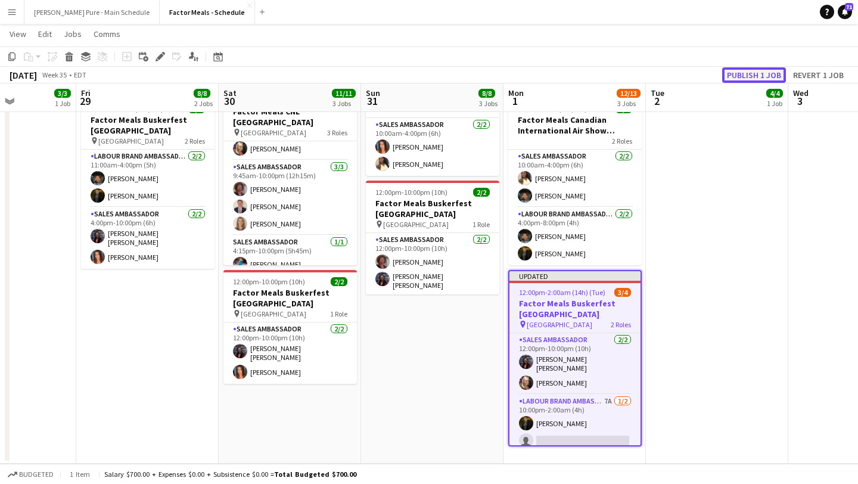
click at [752, 72] on button "Publish 1 job" at bounding box center [754, 74] width 64 height 15
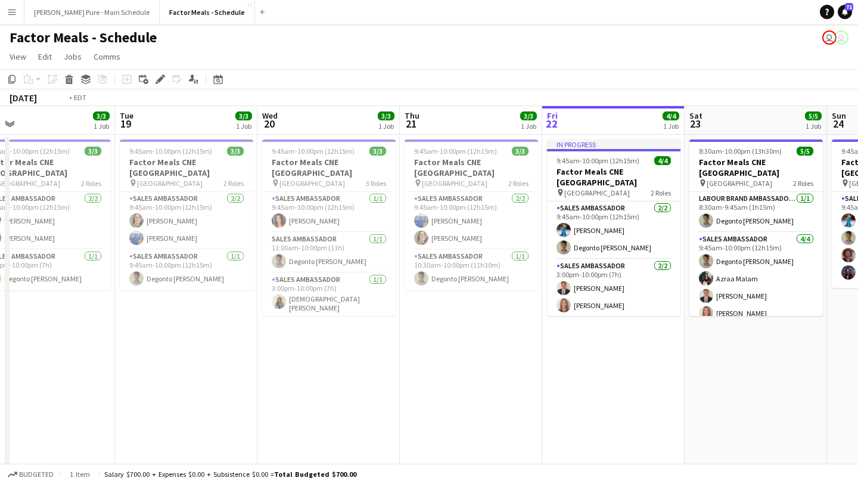
scroll to position [0, 432]
